Goal: Transaction & Acquisition: Download file/media

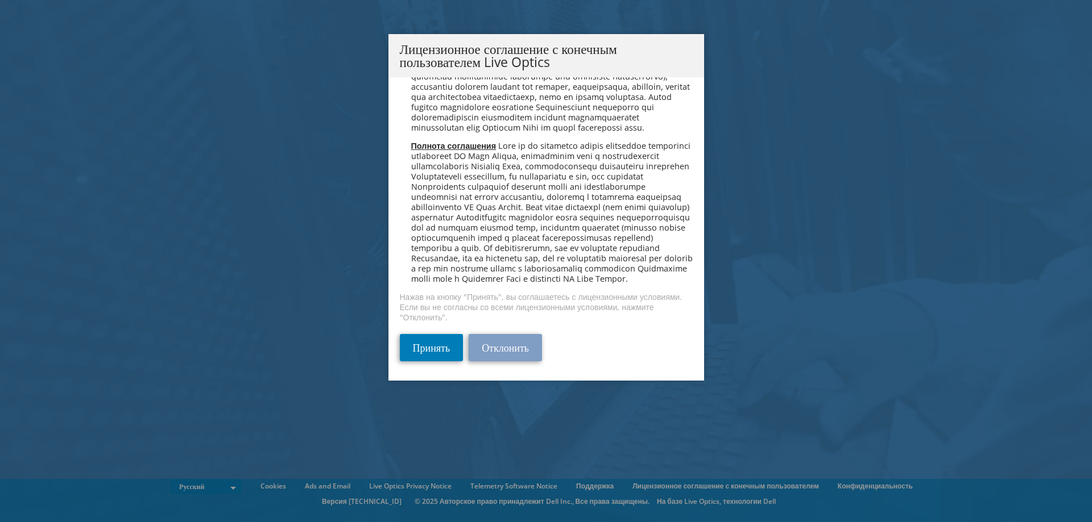
scroll to position [5721, 0]
click at [422, 338] on link "Принять" at bounding box center [432, 347] width 64 height 27
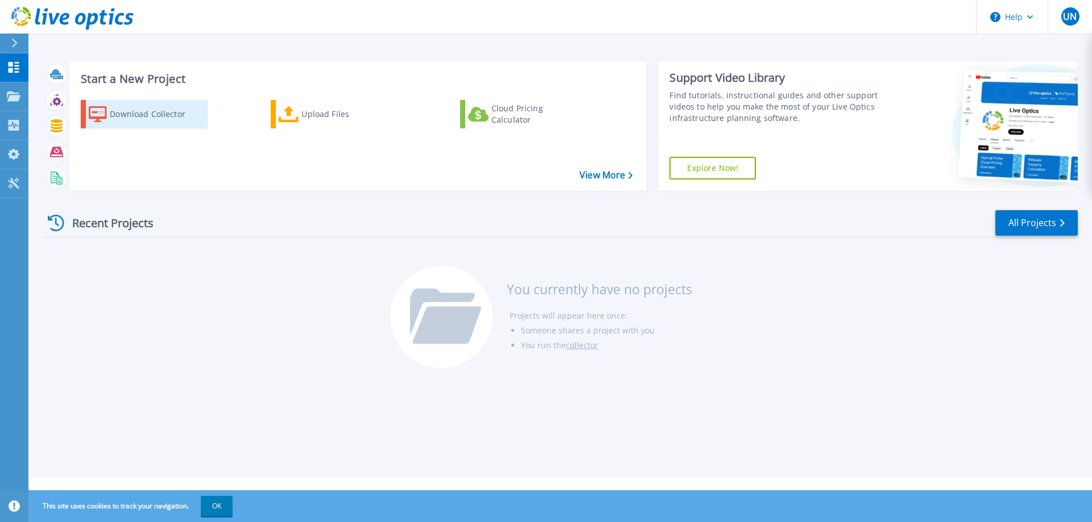
click at [164, 102] on link "Download Collector" at bounding box center [144, 114] width 127 height 28
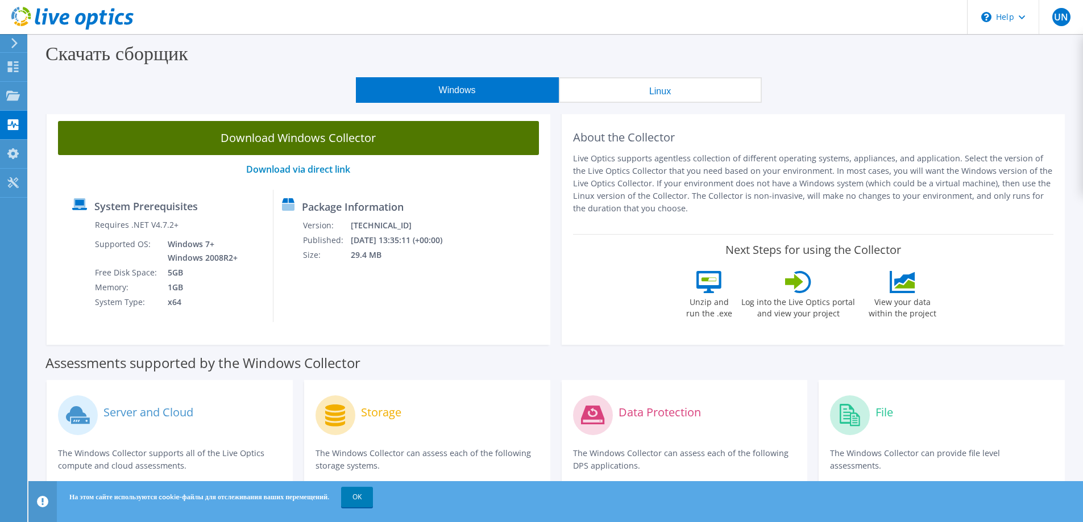
click at [353, 136] on link "Download Windows Collector" at bounding box center [298, 138] width 481 height 34
